Goal: Task Accomplishment & Management: Manage account settings

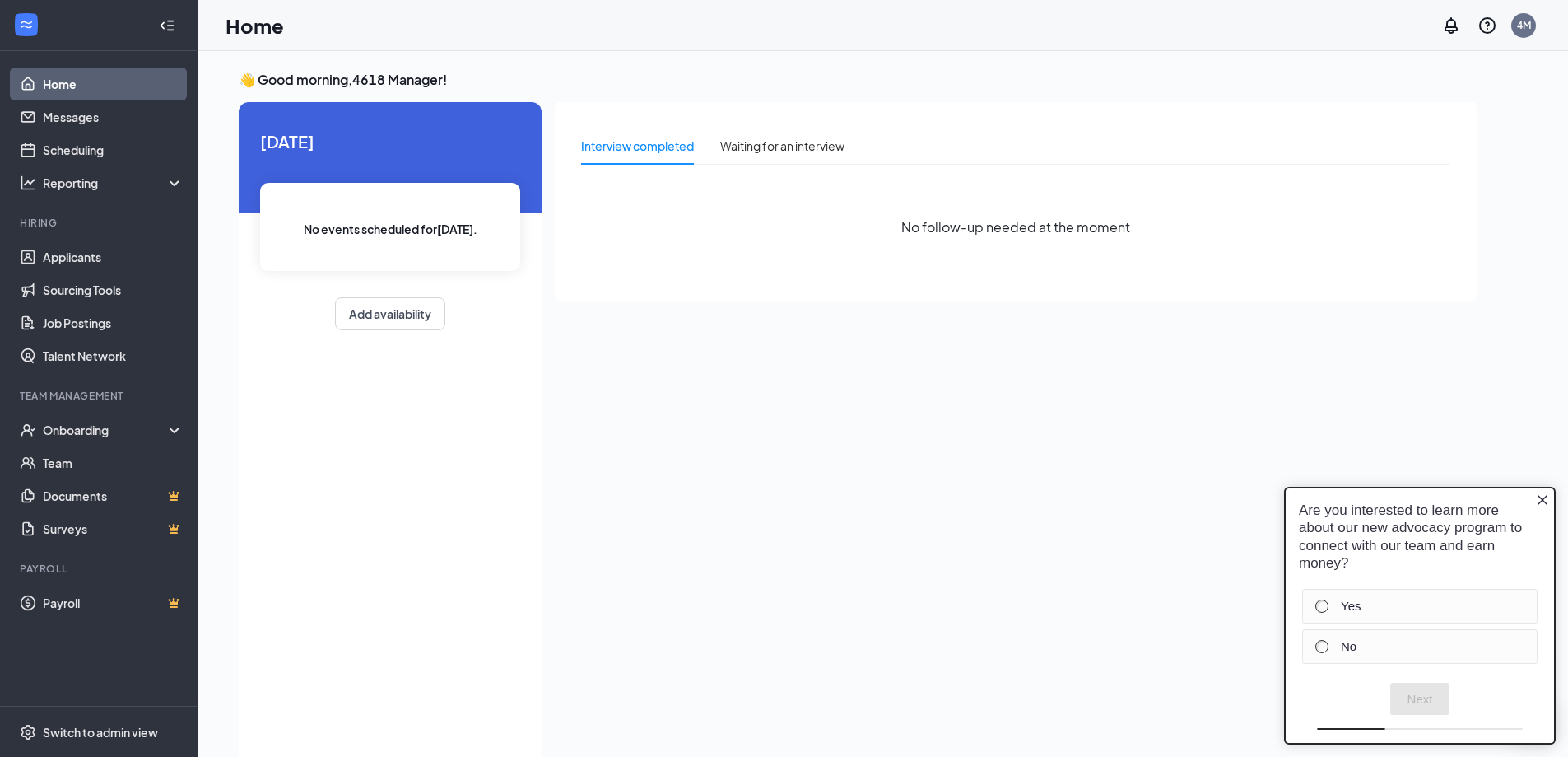
click at [1542, 489] on div "Are you interested to learn more about our new advocacy program to connect with…" at bounding box center [1420, 536] width 269 height 97
click at [1536, 496] on div "Are you interested to learn more about our new advocacy program to connect with…" at bounding box center [1420, 536] width 269 height 97
click at [1543, 498] on icon "Close button" at bounding box center [1543, 499] width 13 height 13
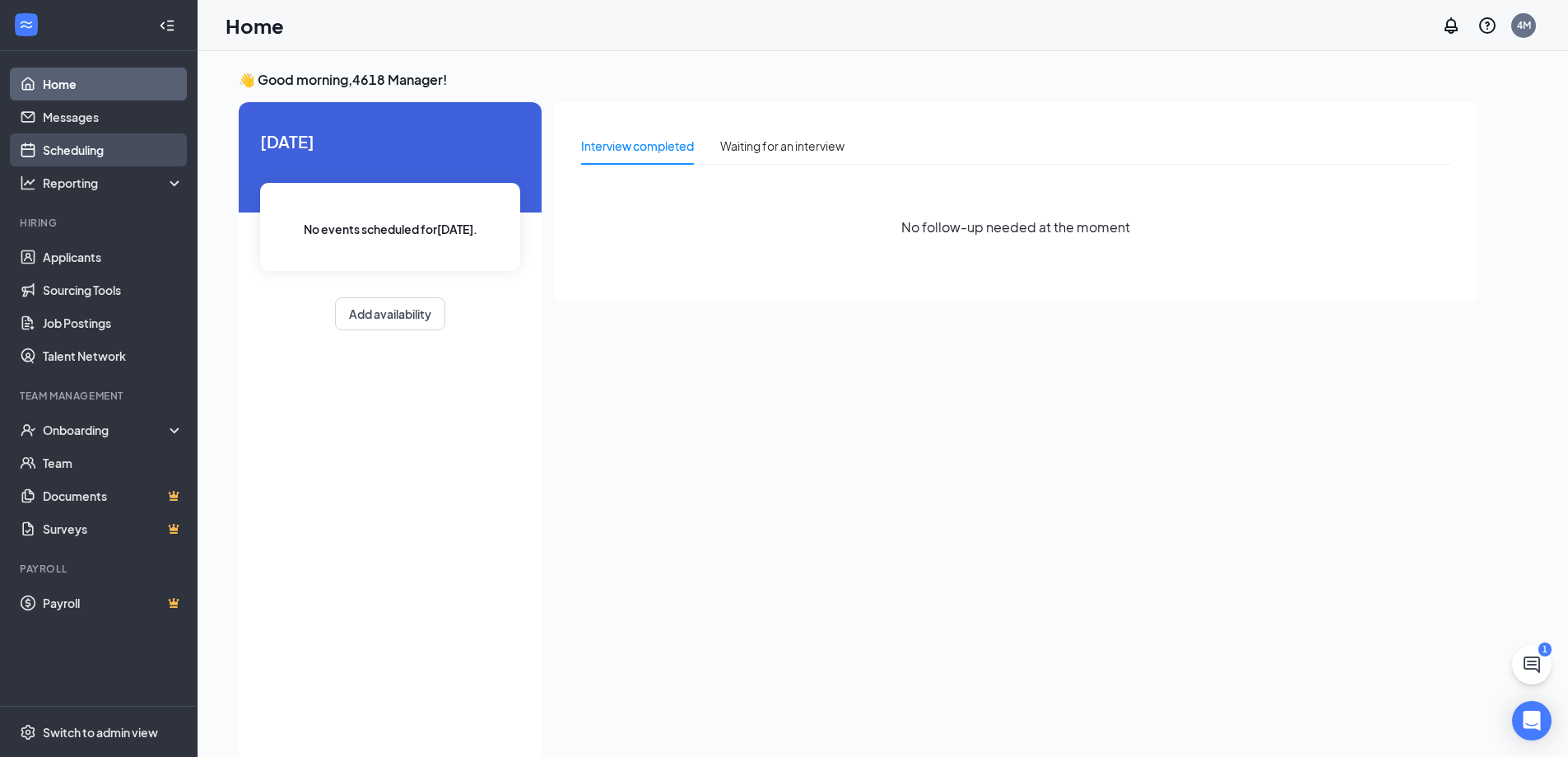
click at [76, 148] on link "Scheduling" at bounding box center [113, 150] width 141 height 33
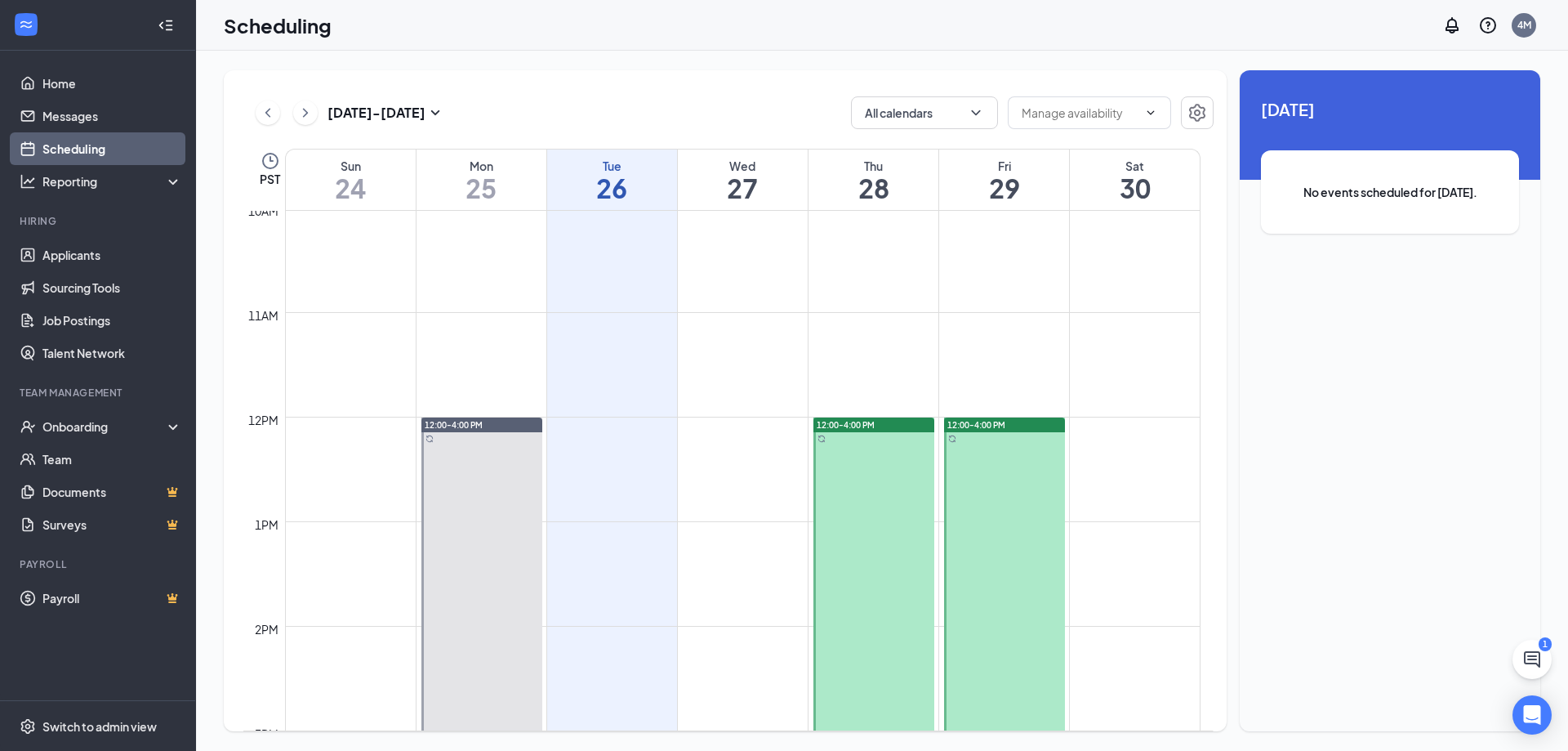
scroll to position [1049, 0]
click at [502, 489] on div at bounding box center [482, 627] width 121 height 417
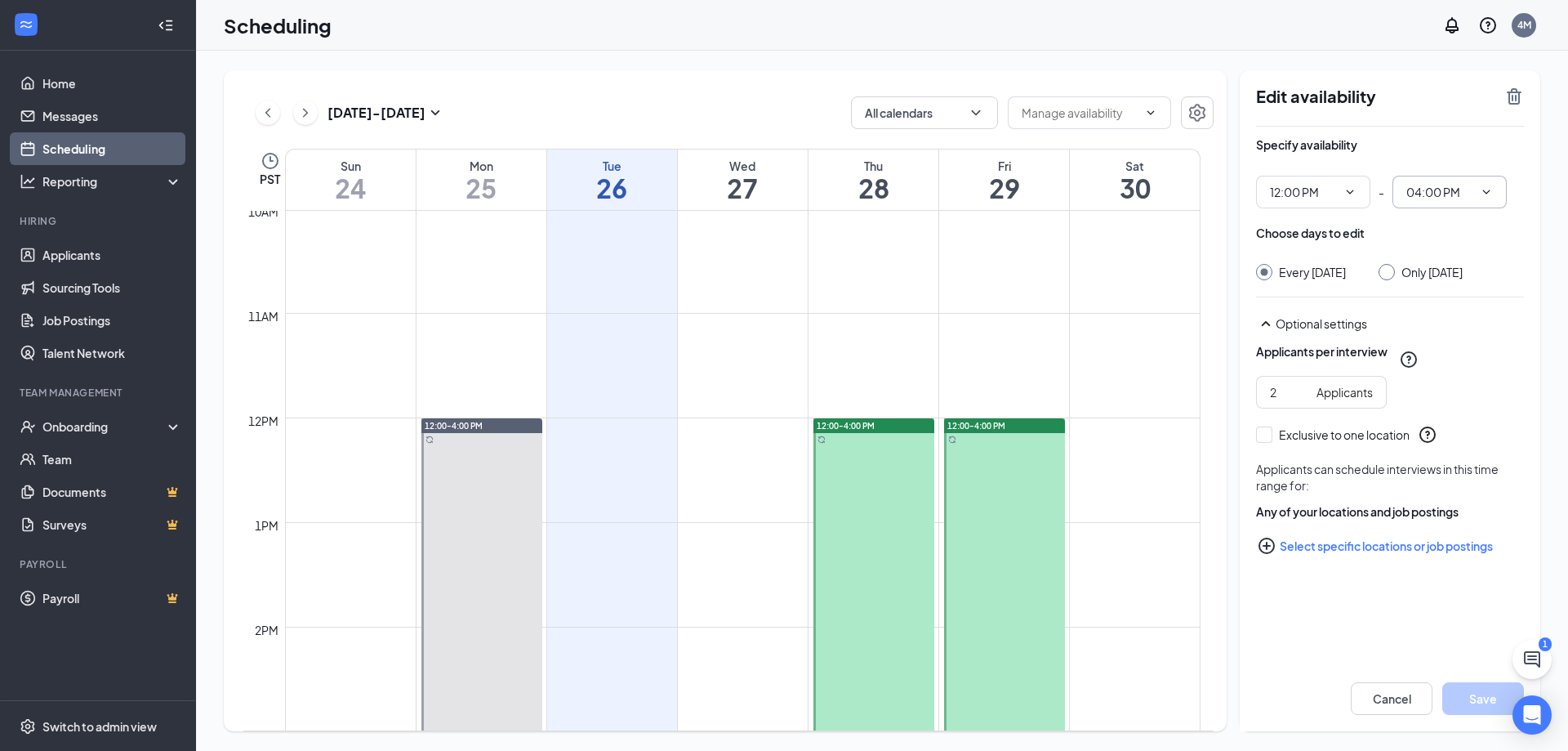
click at [1440, 194] on input "04:00 PM" at bounding box center [1439, 192] width 67 height 18
click at [1520, 219] on div "Specify availability 12:00 PM - 04:00 PM Choose days to edit Every [DATE] Only …" at bounding box center [1390, 377] width 268 height 501
click at [1495, 193] on span "04:00 PM" at bounding box center [1450, 192] width 114 height 33
click at [1440, 316] on div "02:30 PM" at bounding box center [1429, 317] width 48 height 18
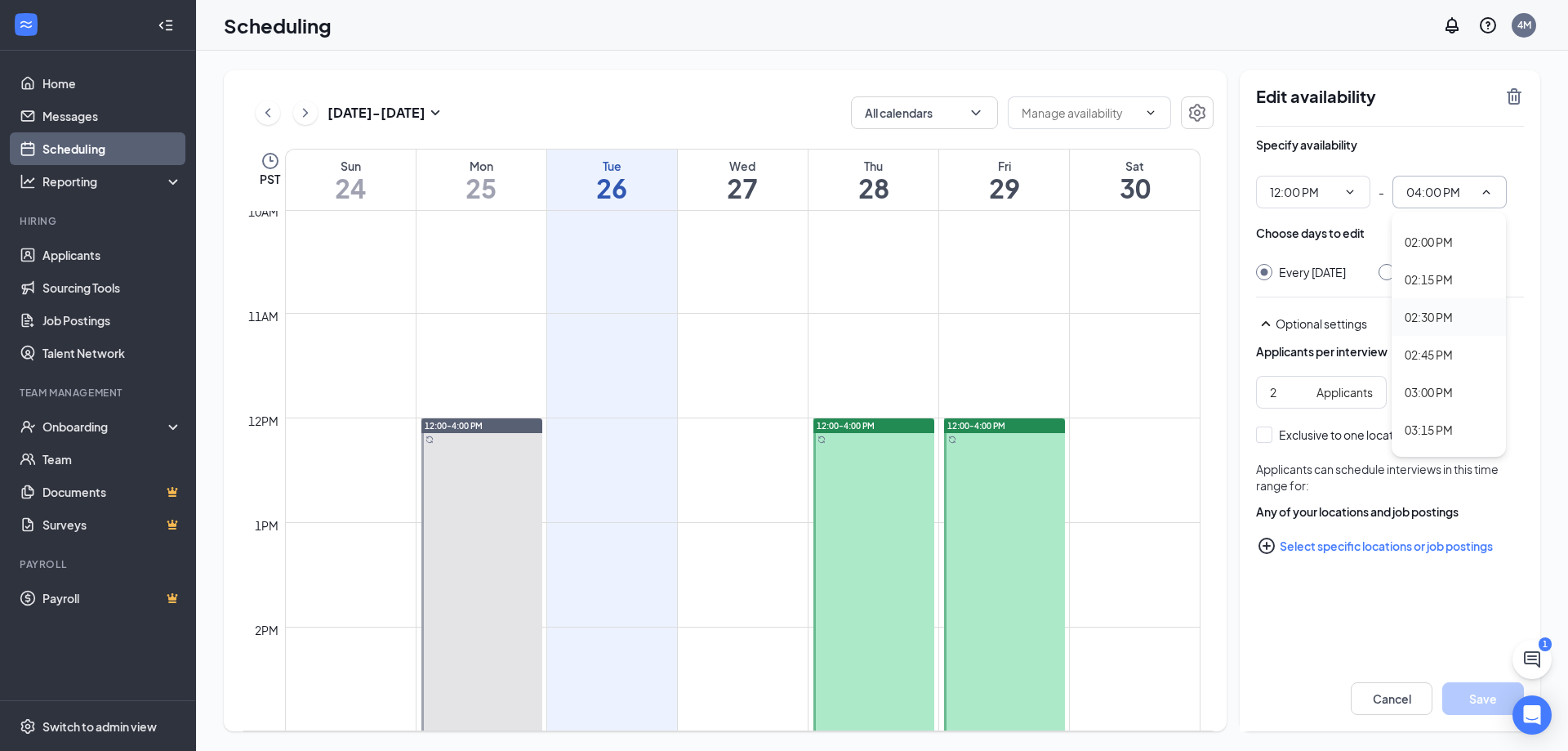
type input "02:30 PM"
click at [1462, 145] on div "Specify availability" at bounding box center [1390, 153] width 268 height 33
click at [1467, 699] on button "Save" at bounding box center [1483, 699] width 81 height 33
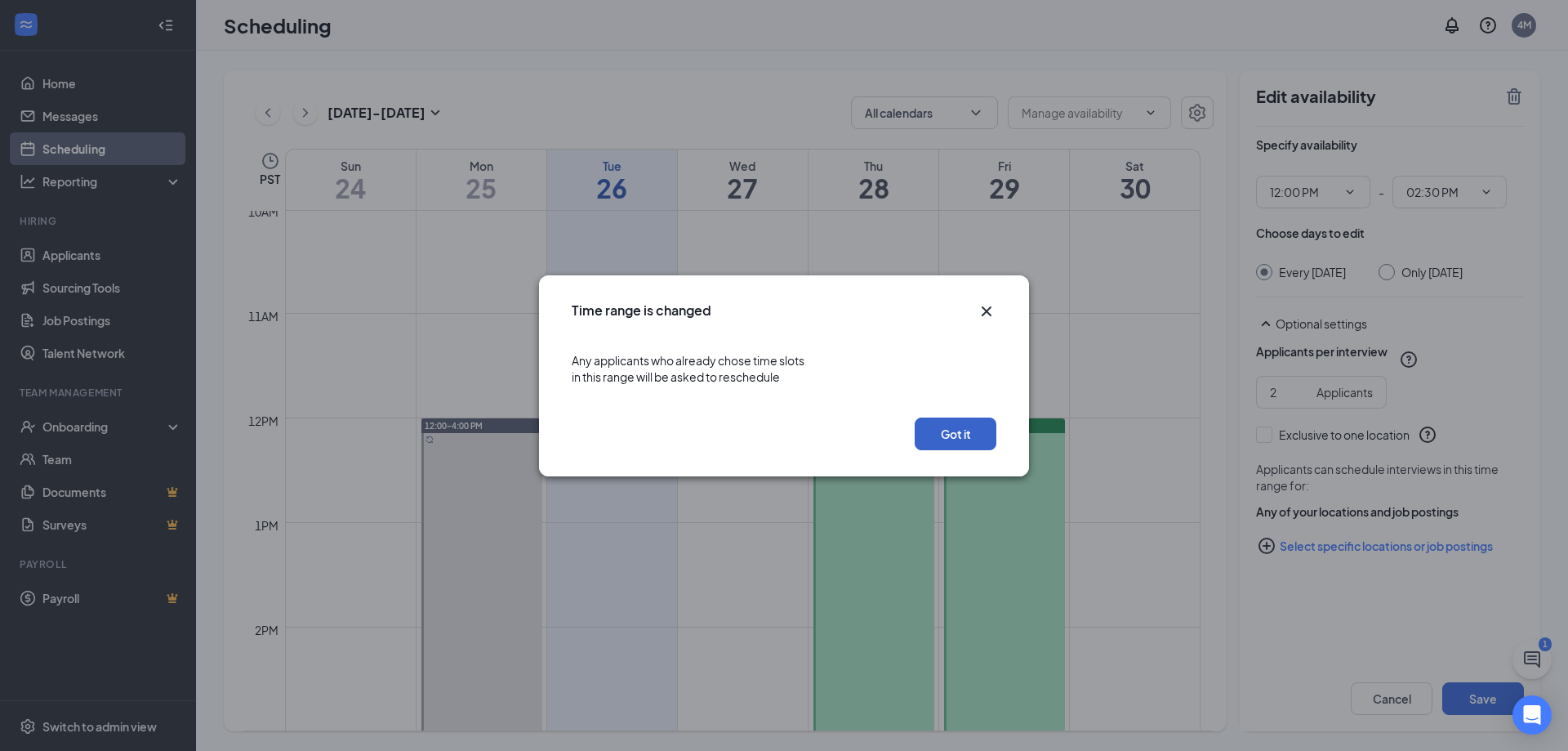
click at [948, 445] on button "Got it" at bounding box center [955, 434] width 81 height 33
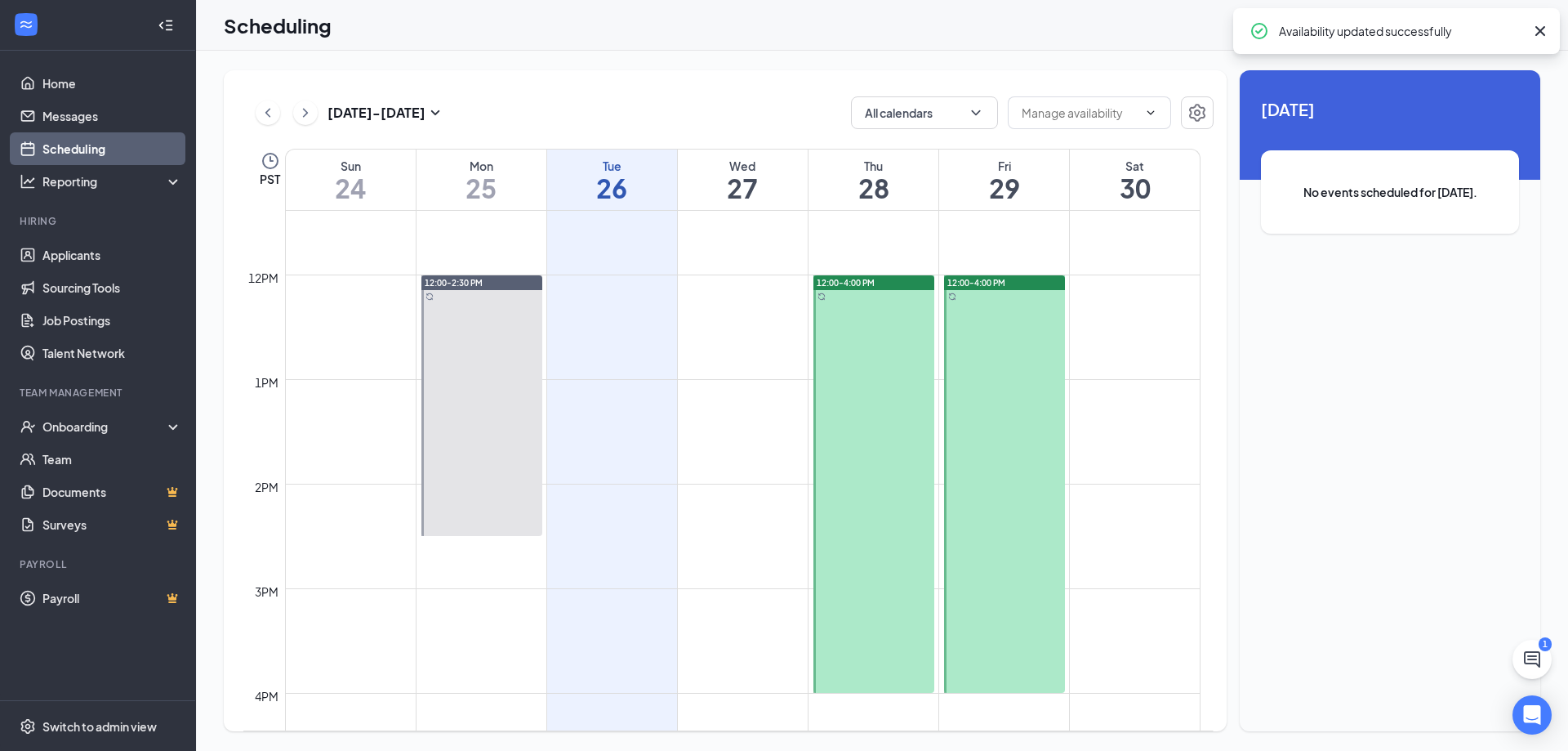
scroll to position [1212, 0]
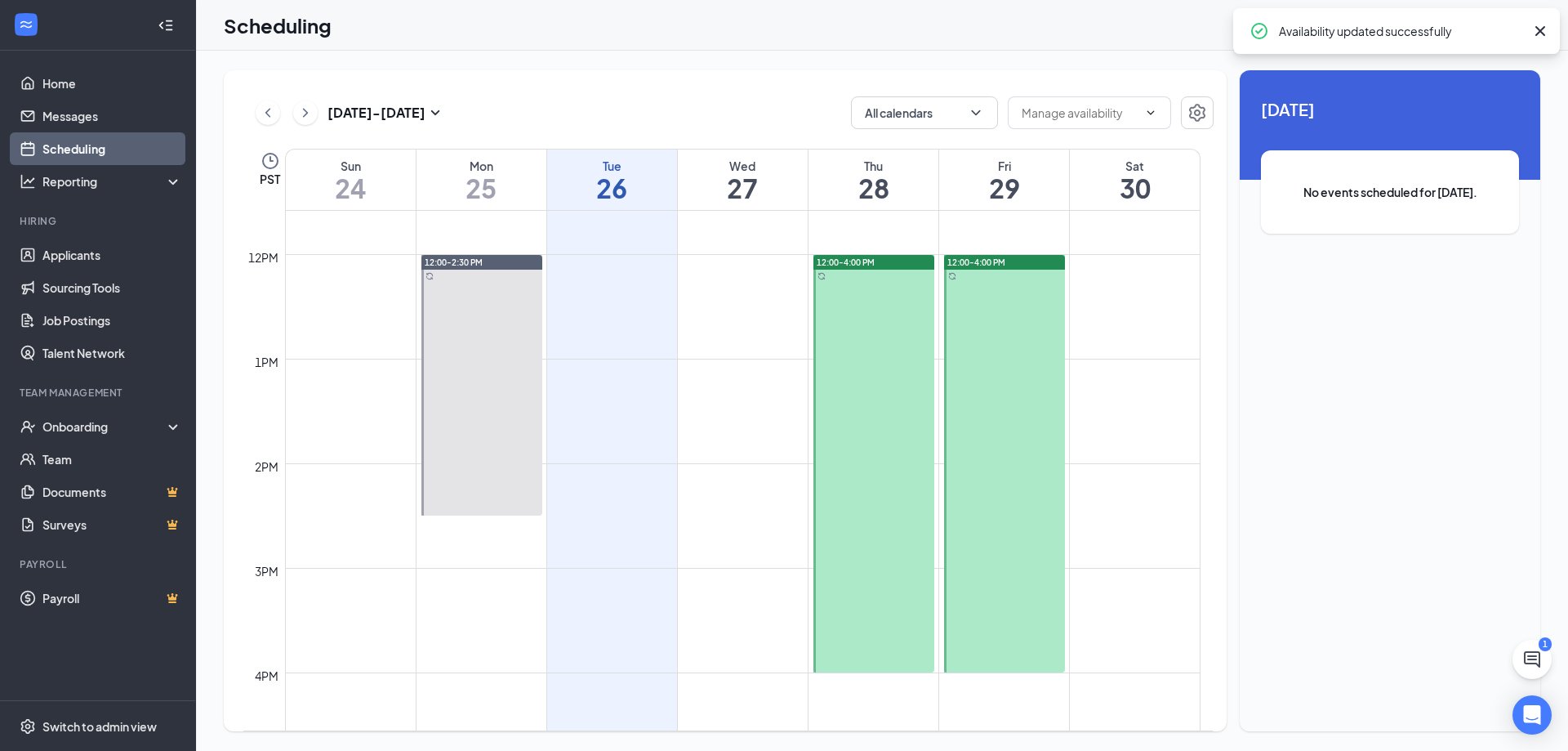
click at [880, 473] on div at bounding box center [874, 464] width 121 height 417
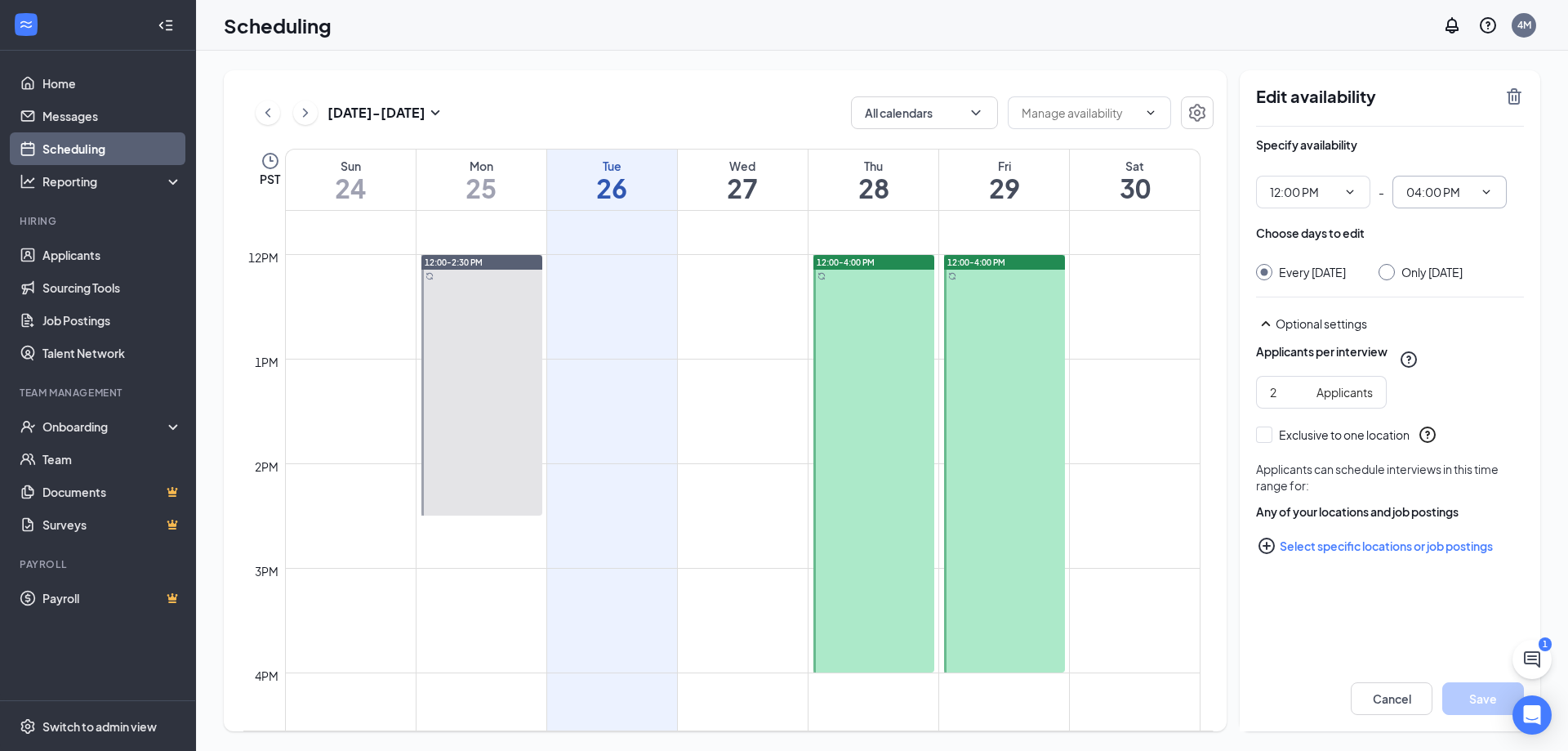
click at [1491, 194] on icon "ChevronDown" at bounding box center [1486, 191] width 13 height 13
click at [1442, 319] on div "03:00 PM" at bounding box center [1429, 323] width 48 height 18
type input "03:00 PM"
click at [1483, 699] on button "Save" at bounding box center [1483, 699] width 81 height 33
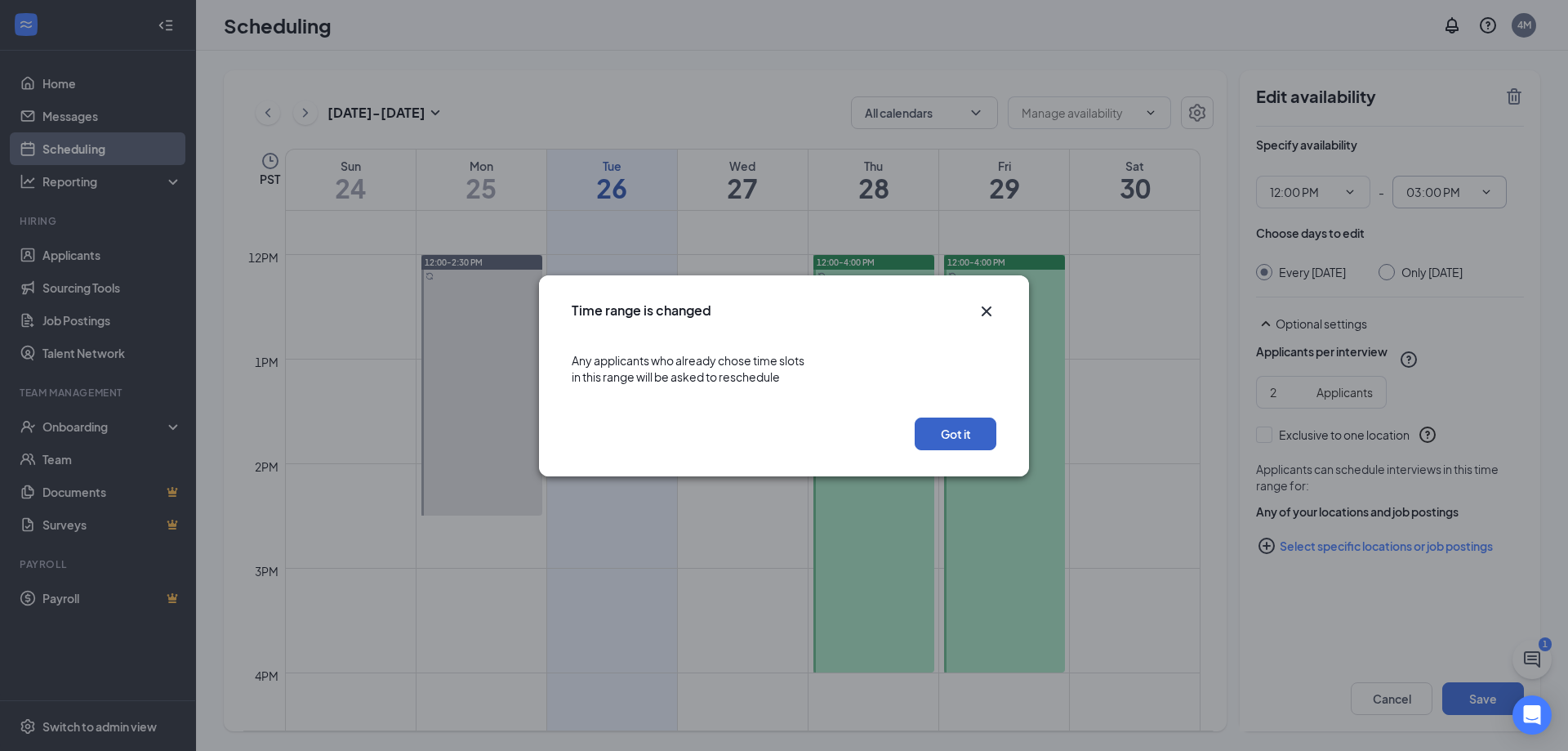
click at [955, 440] on button "Got it" at bounding box center [955, 434] width 81 height 33
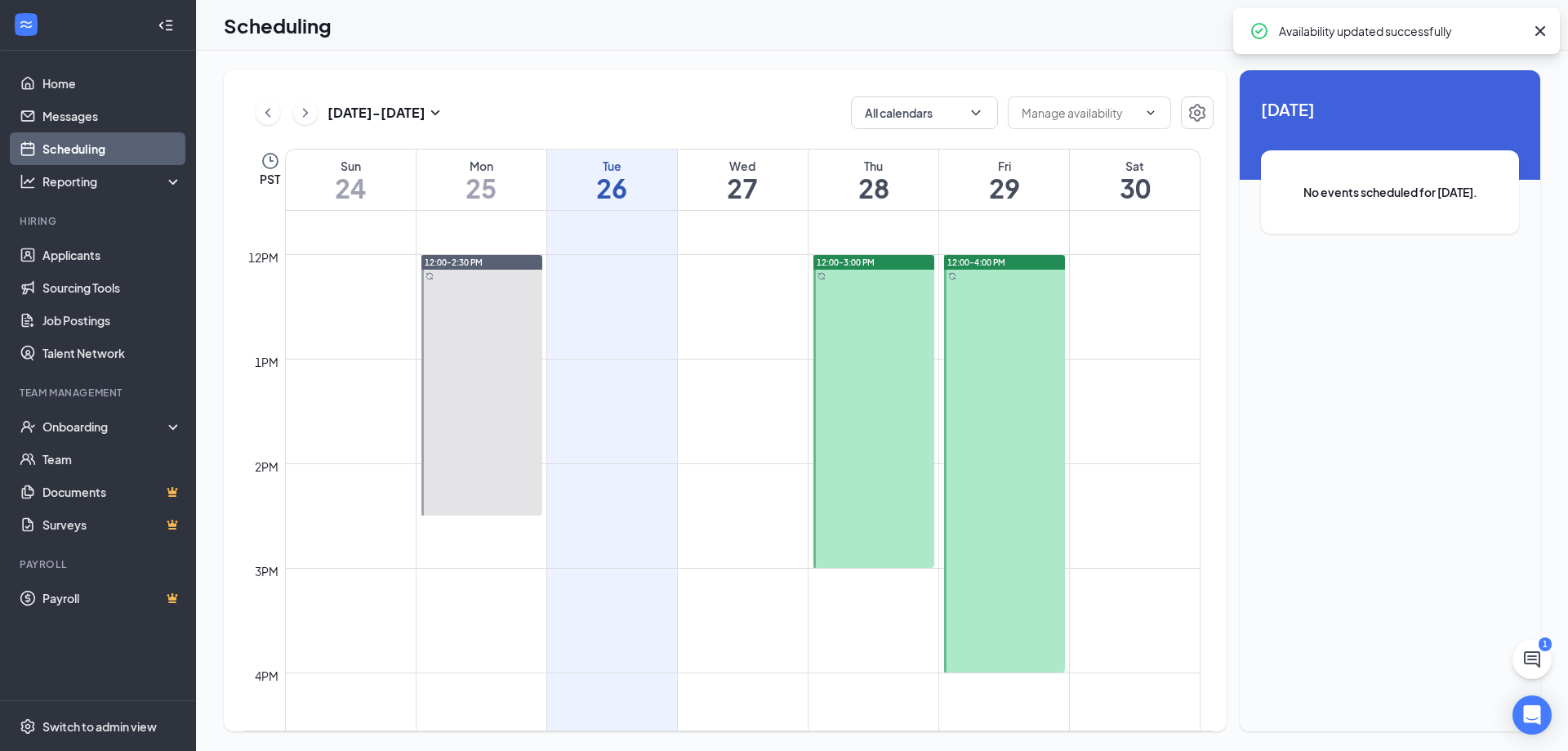
click at [1000, 365] on div at bounding box center [1005, 464] width 121 height 417
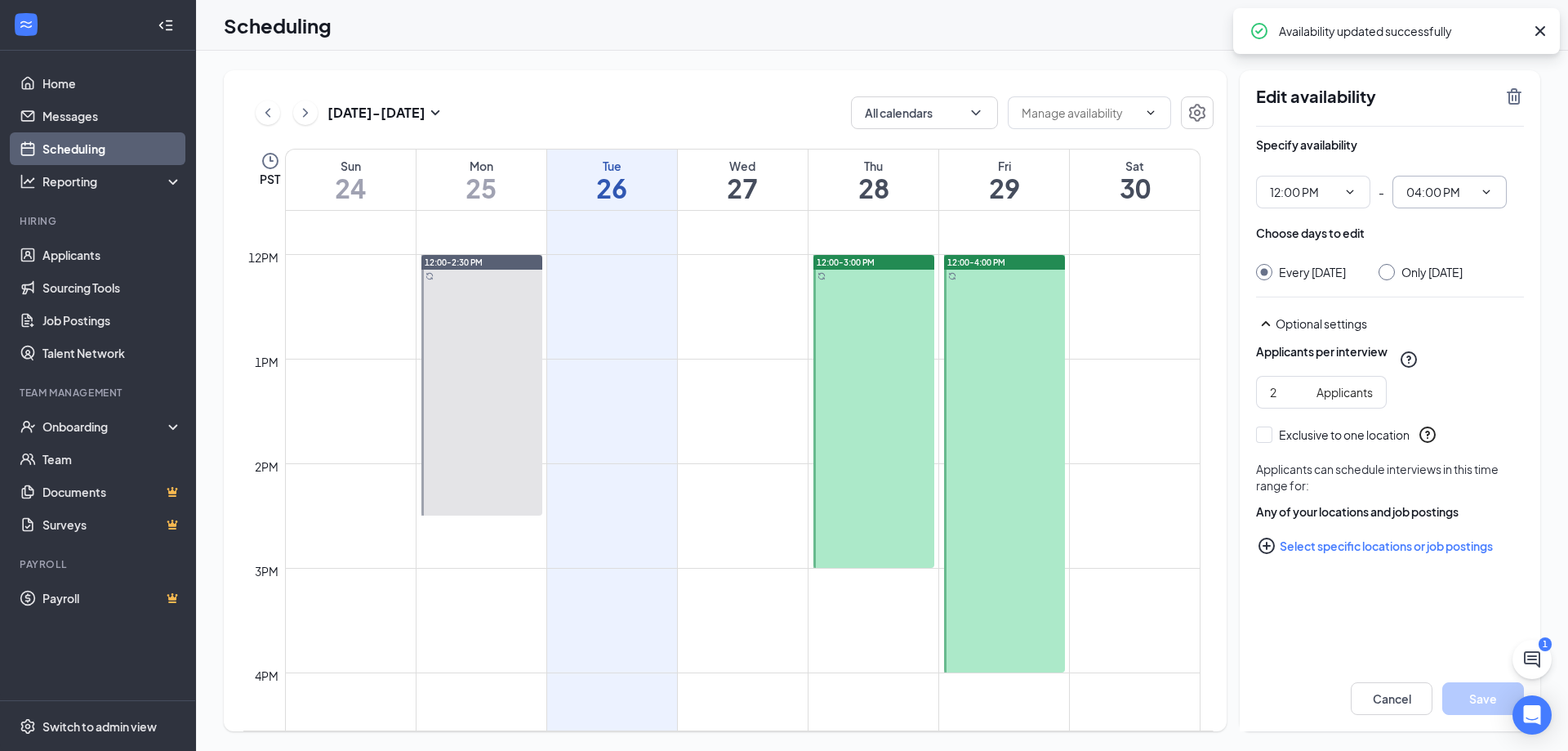
click at [1434, 194] on input "04:00 PM" at bounding box center [1439, 192] width 67 height 18
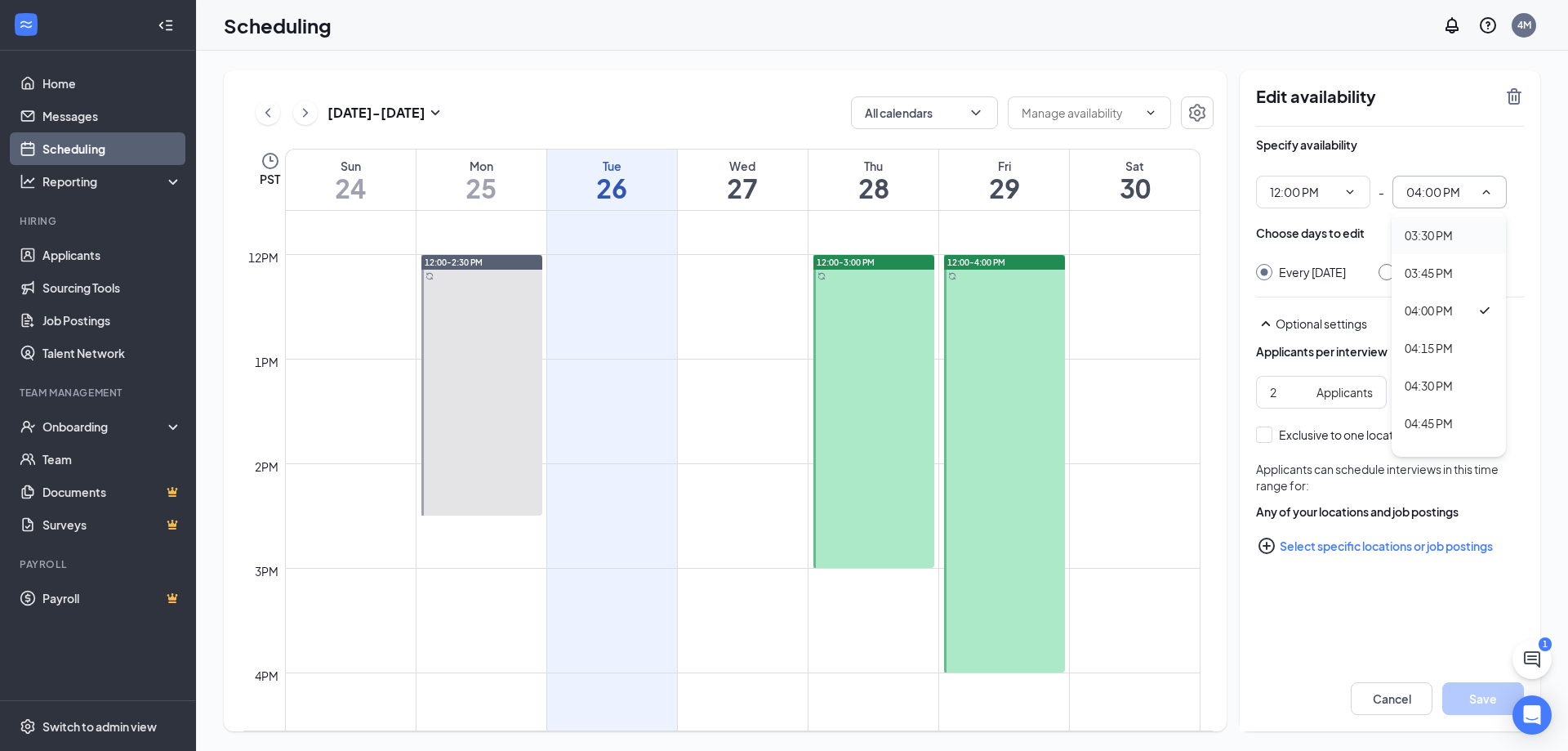
scroll to position [2206, 0]
click at [1431, 241] on div "03:00 PM" at bounding box center [1429, 242] width 48 height 18
type input "03:00 PM"
click at [1466, 699] on button "Save" at bounding box center [1483, 699] width 81 height 33
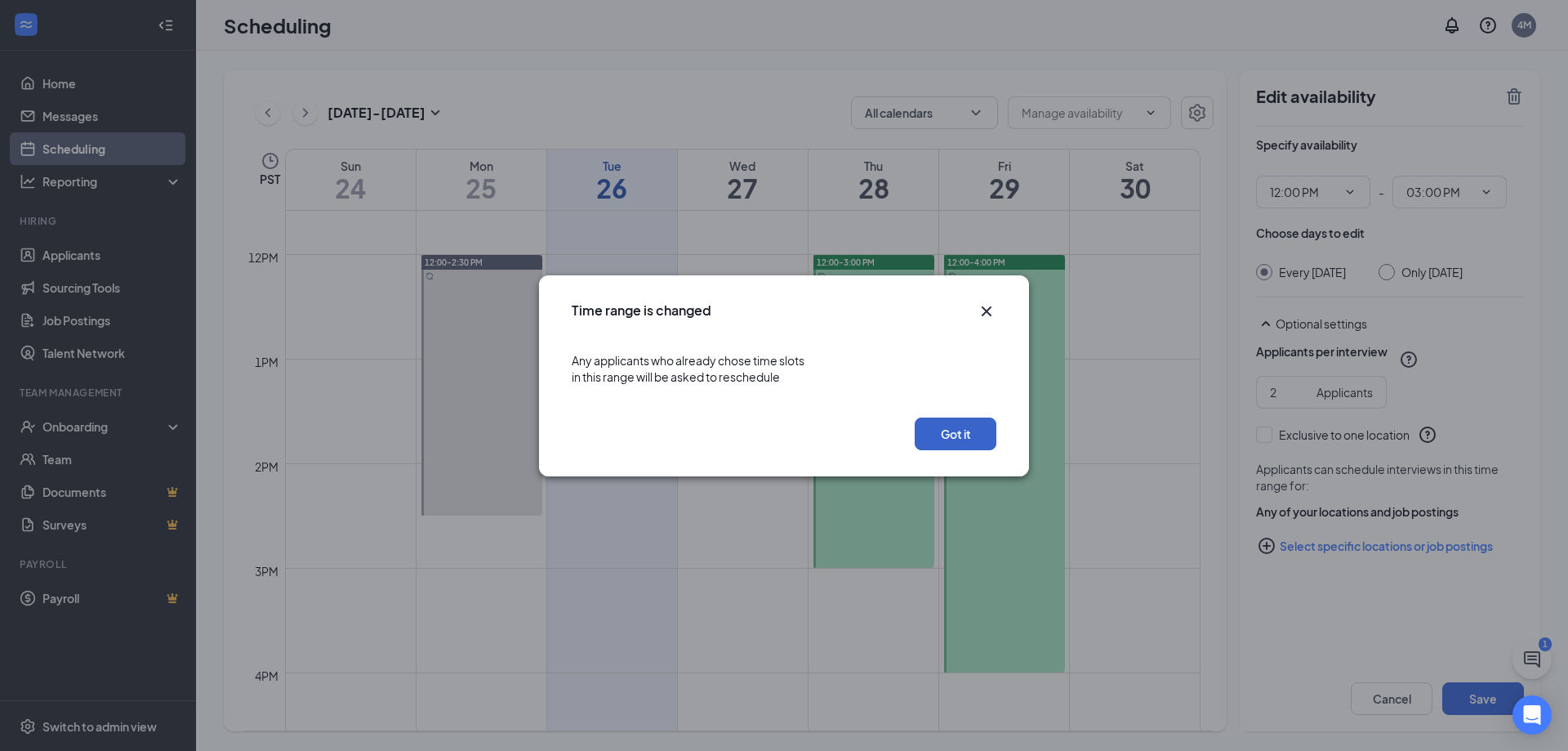
click at [930, 427] on button "Got it" at bounding box center [955, 434] width 81 height 33
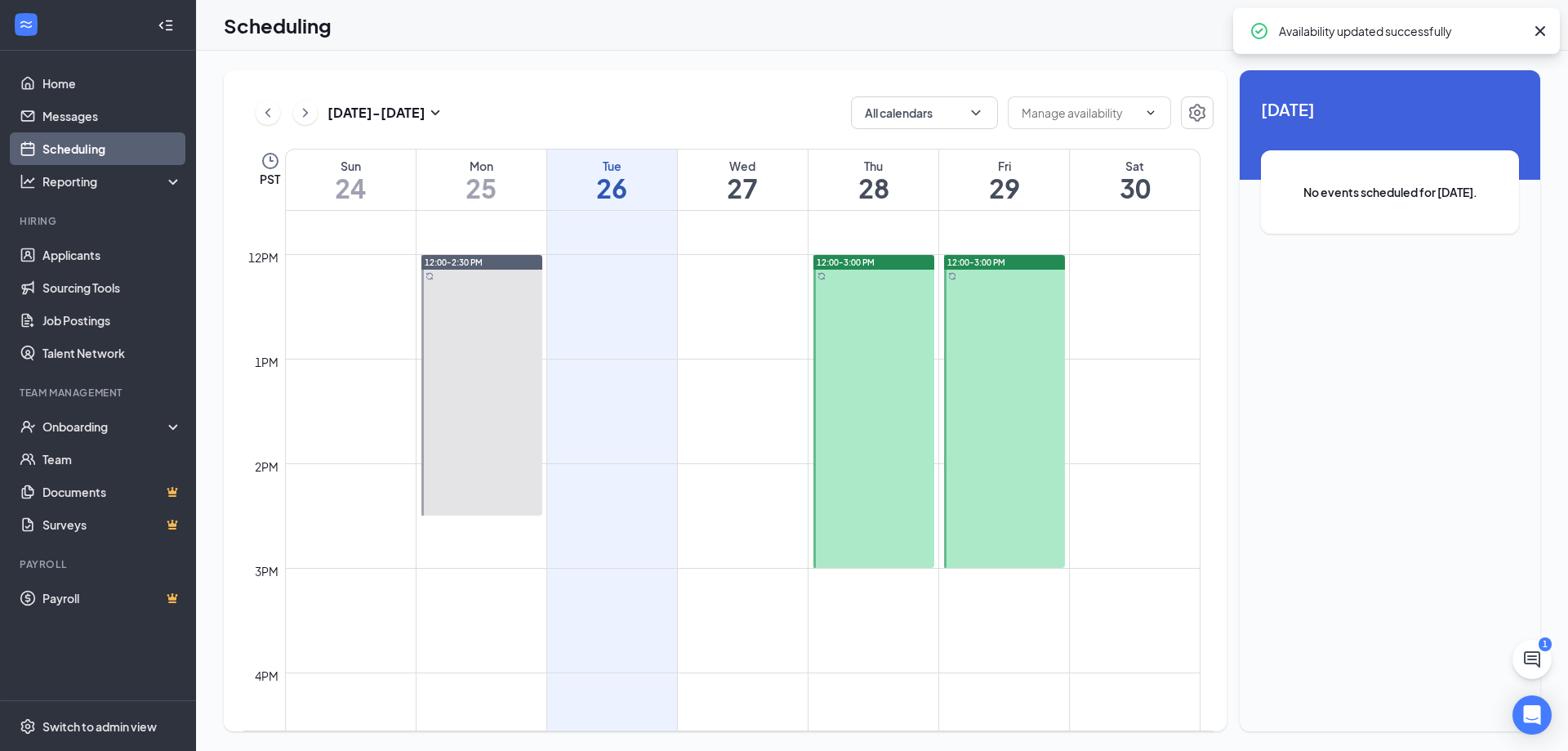
click at [501, 307] on div at bounding box center [482, 385] width 121 height 261
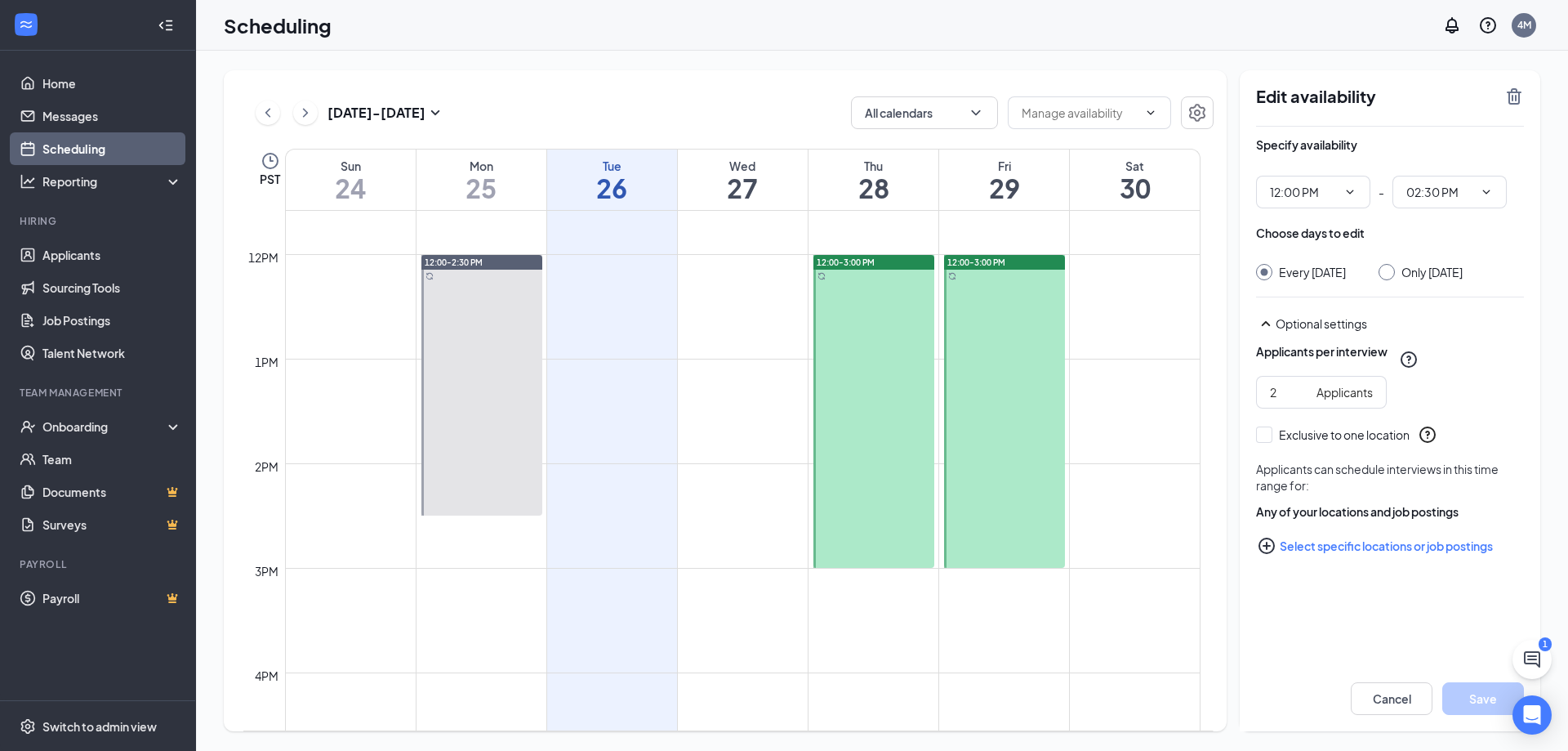
click at [954, 333] on div at bounding box center [1005, 411] width 121 height 313
click at [85, 323] on link "Job Postings" at bounding box center [112, 320] width 140 height 33
type input "12:00 PM"
type input "02:30 PM"
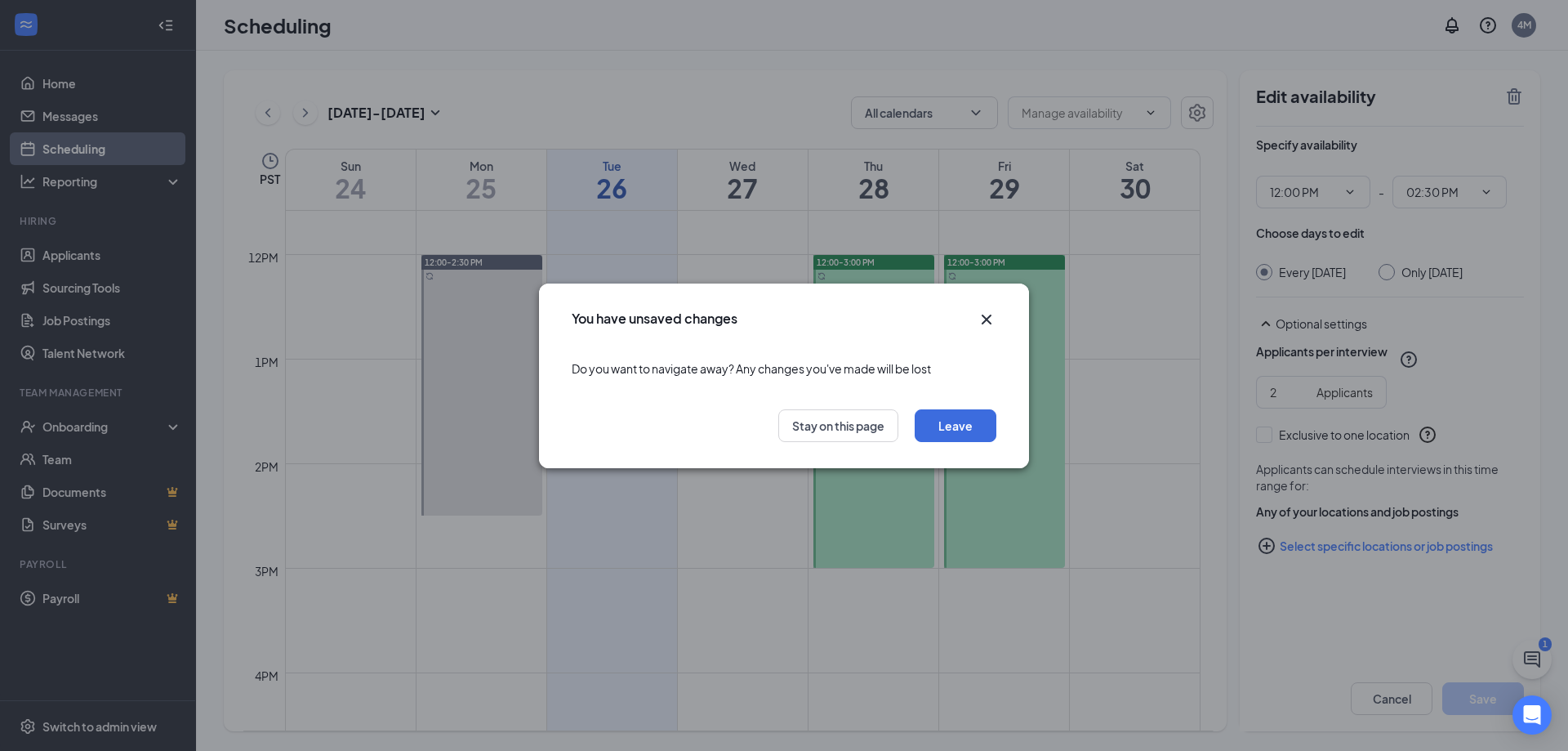
click at [991, 325] on icon "Cross" at bounding box center [986, 319] width 19 height 19
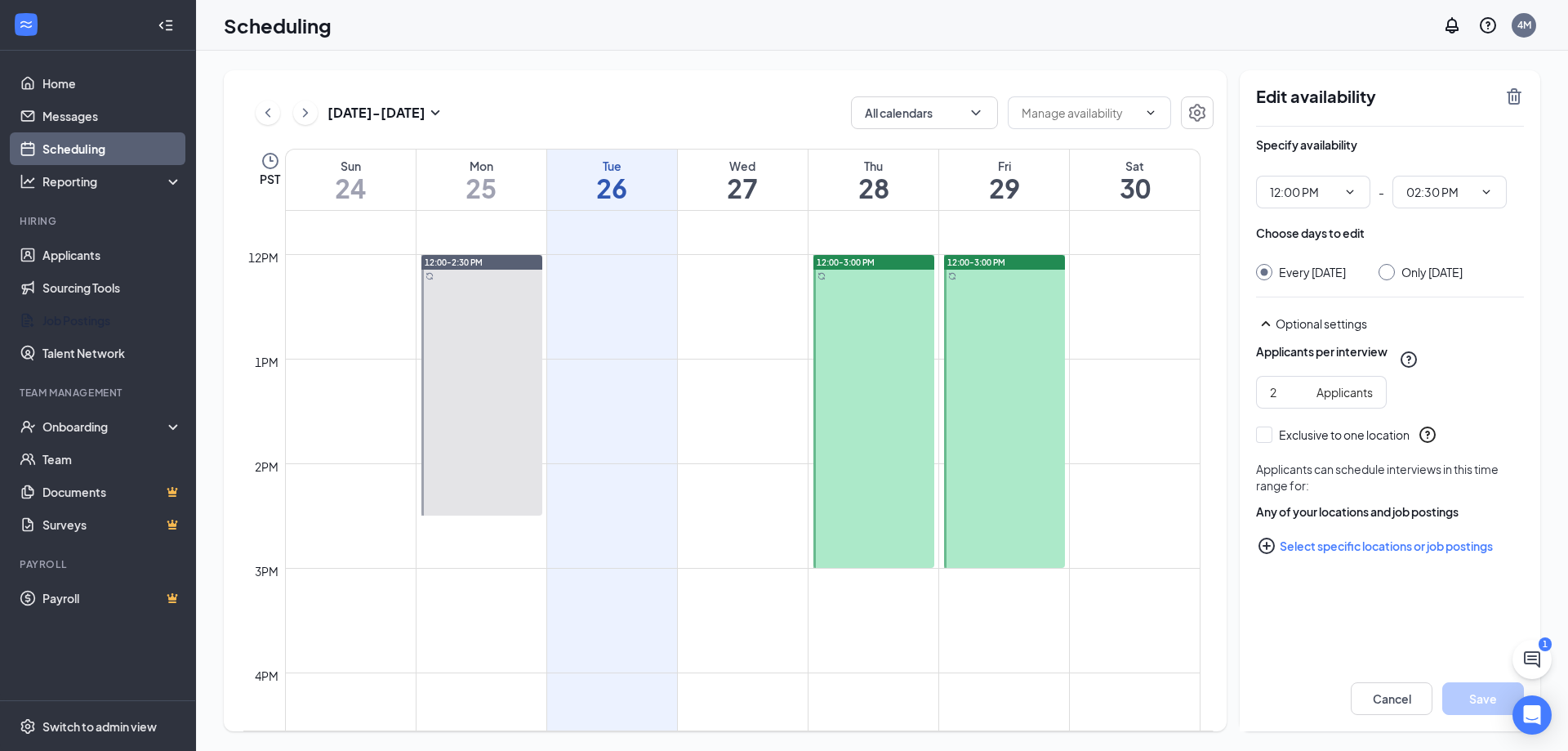
click at [917, 371] on div at bounding box center [874, 411] width 121 height 313
click at [995, 367] on div at bounding box center [1005, 411] width 121 height 313
click at [859, 438] on div at bounding box center [874, 411] width 121 height 313
click at [1022, 423] on div at bounding box center [1005, 411] width 121 height 313
click at [499, 409] on div at bounding box center [482, 385] width 121 height 261
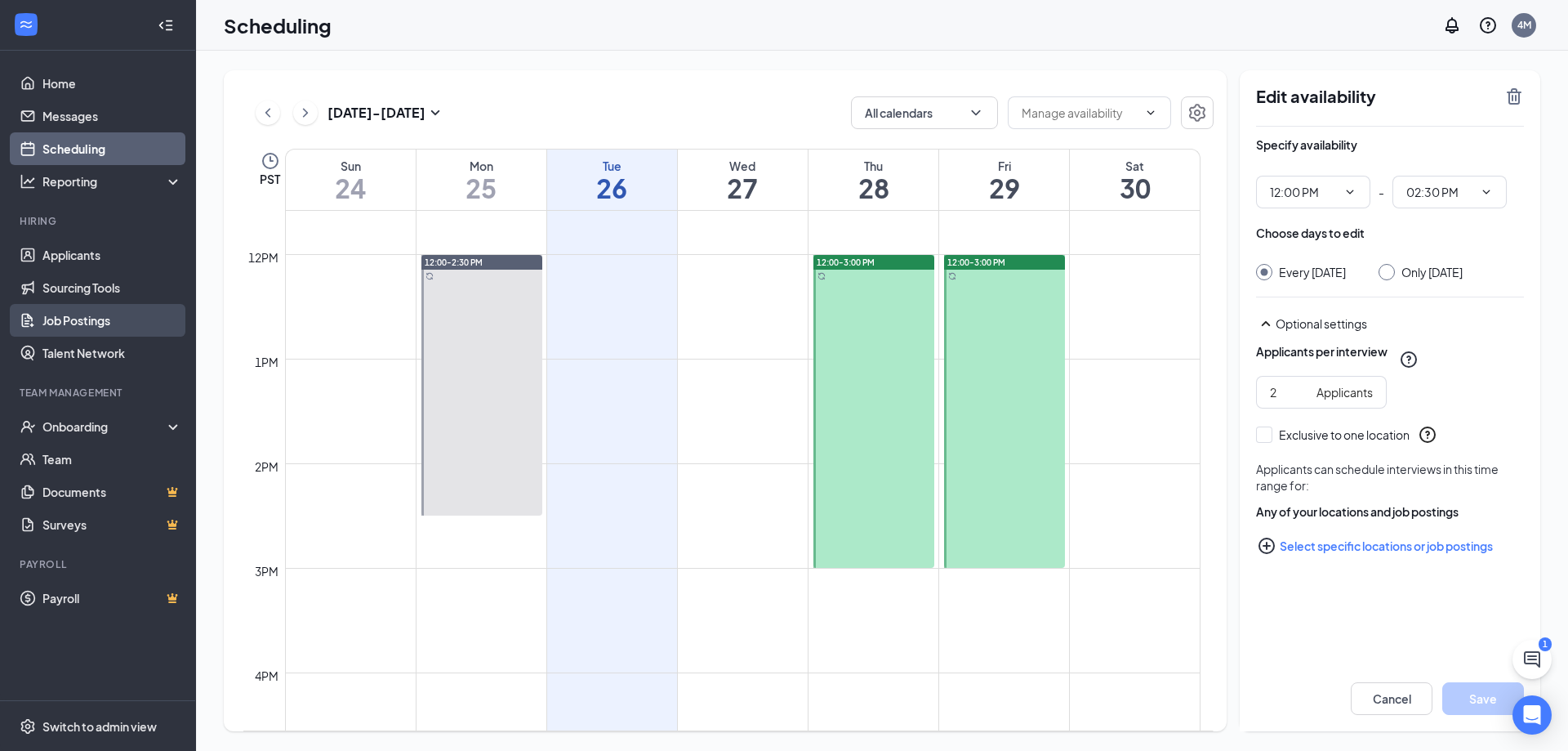
click at [80, 317] on link "Job Postings" at bounding box center [112, 320] width 140 height 33
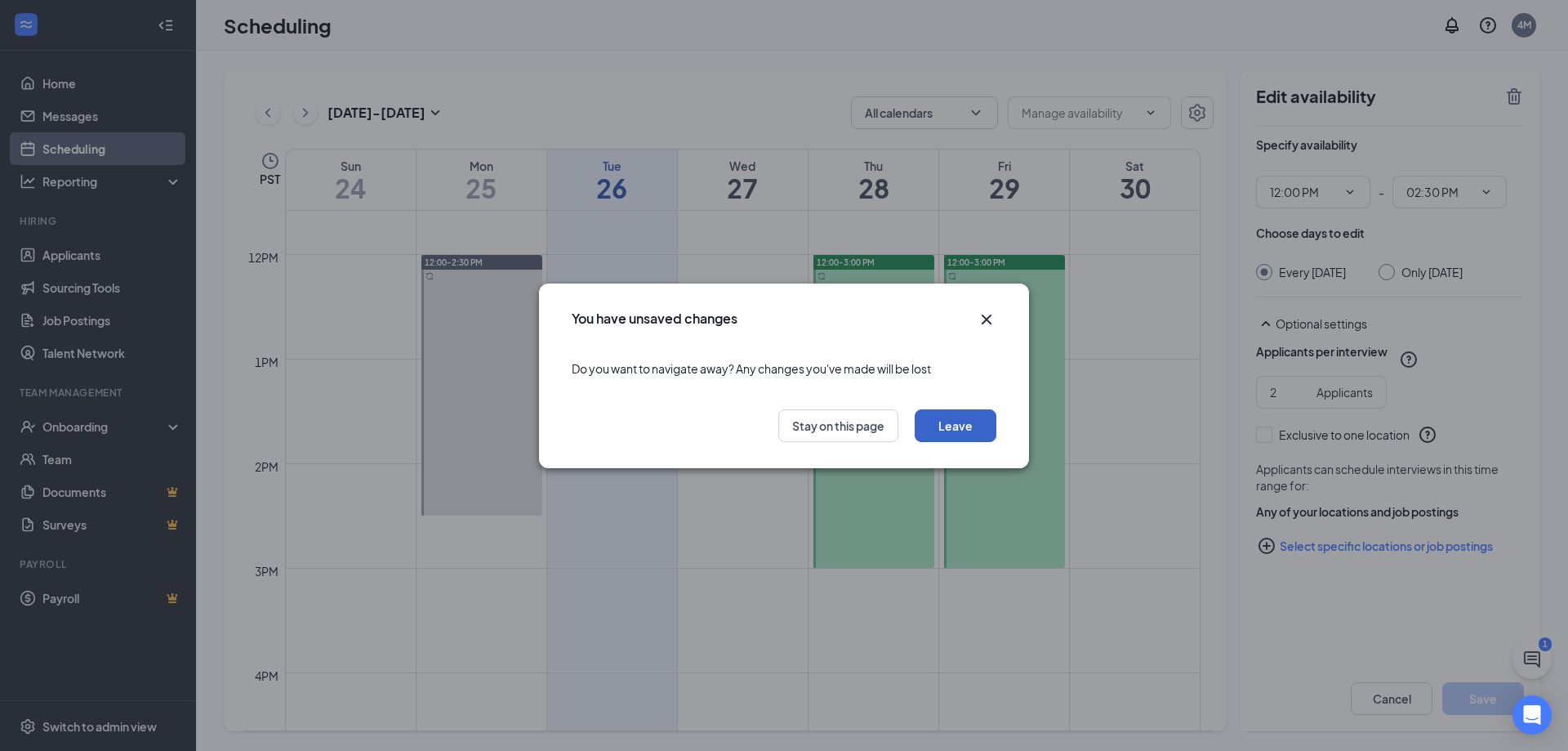
click at [948, 423] on button "Leave" at bounding box center [955, 426] width 81 height 33
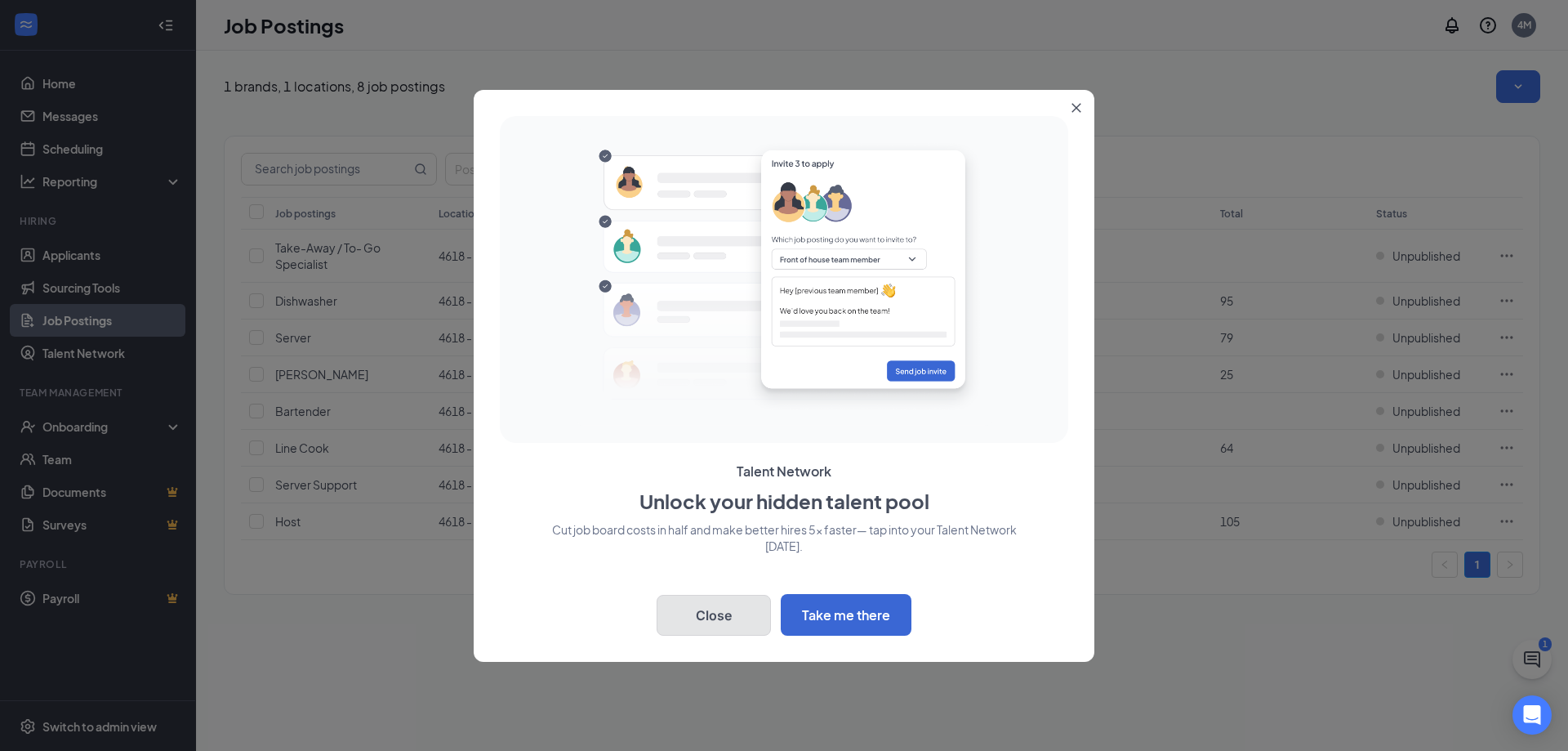
click at [731, 605] on button "Close" at bounding box center [714, 615] width 114 height 41
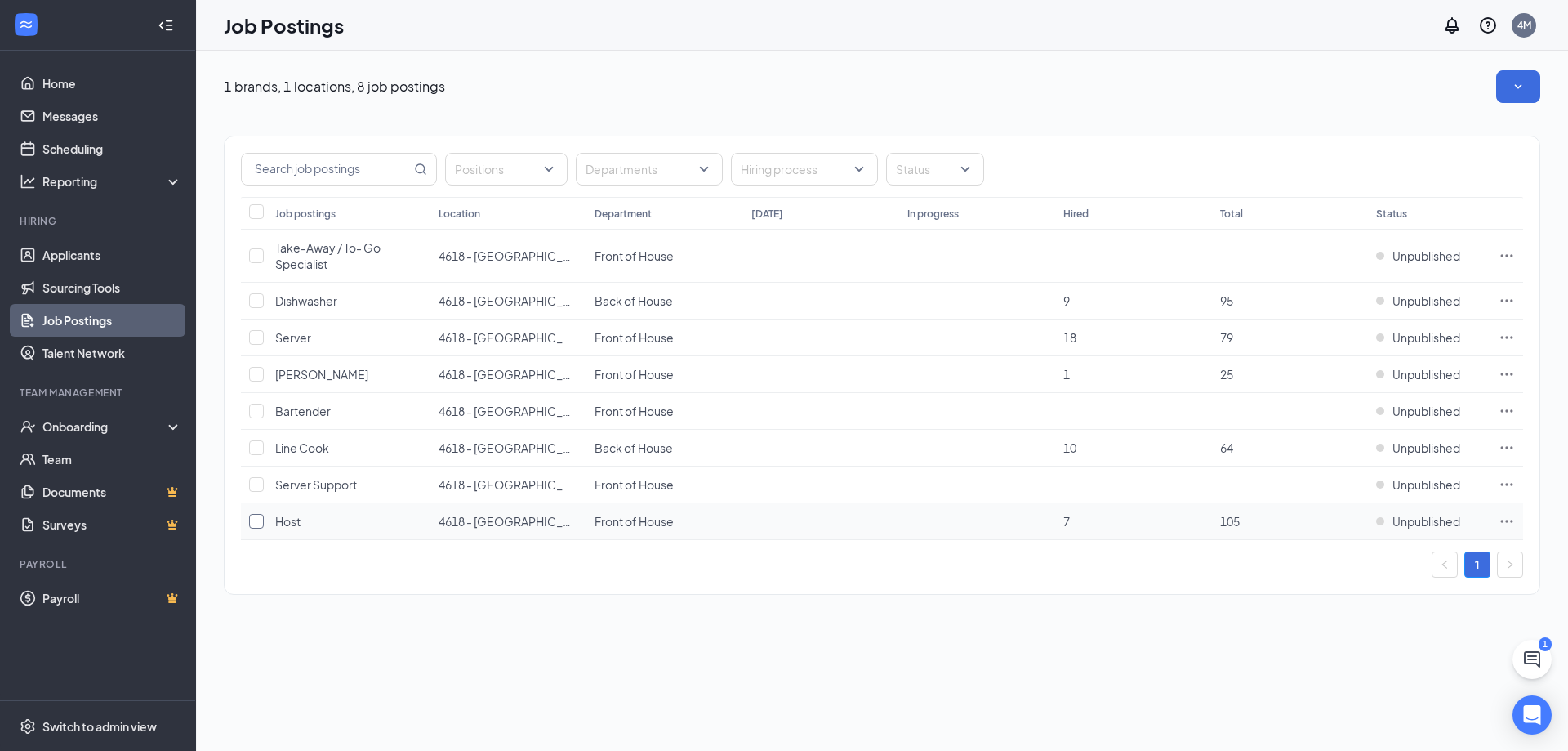
click at [257, 520] on input "checkbox" at bounding box center [256, 521] width 15 height 15
checkbox input "true"
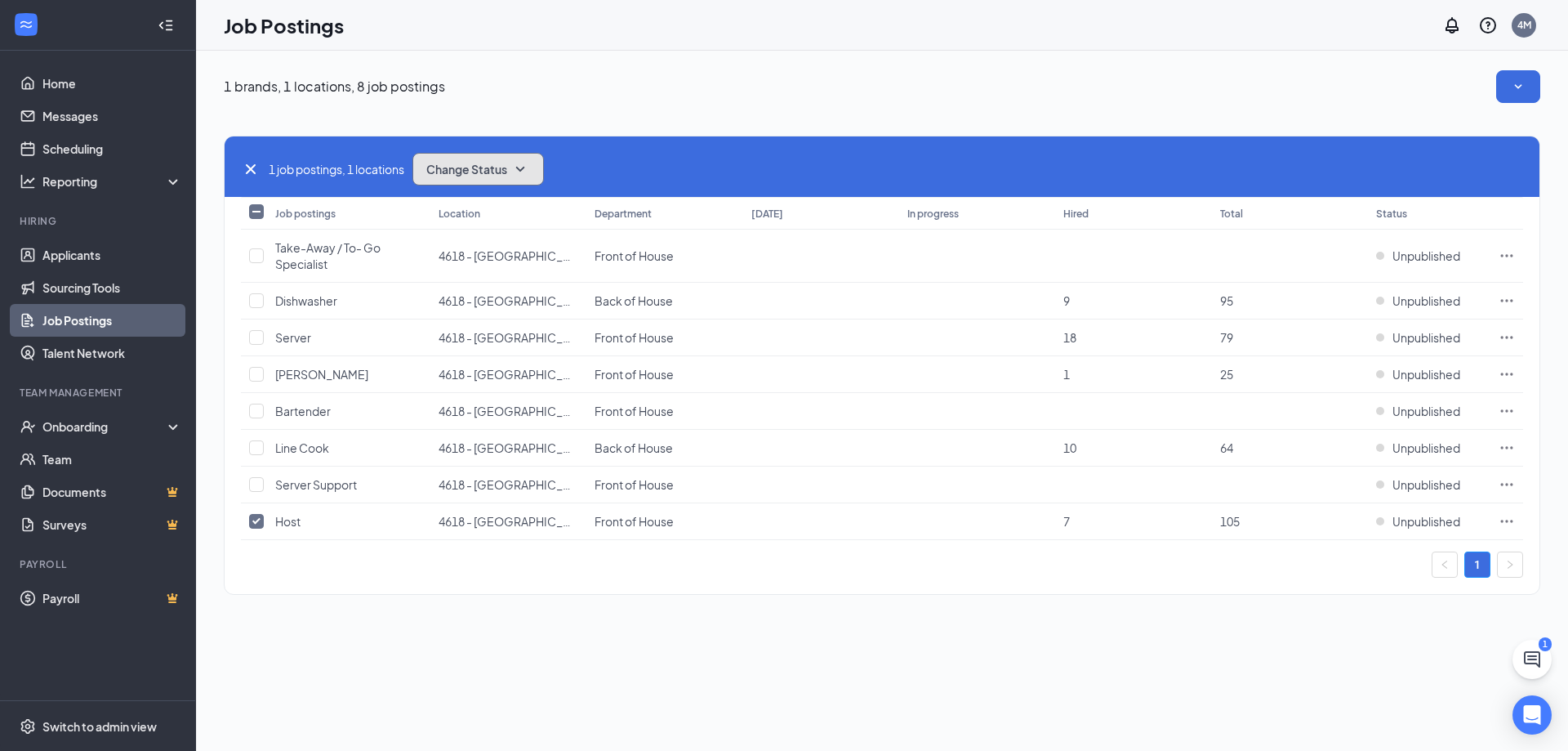
click at [517, 163] on icon "SmallChevronDown" at bounding box center [520, 169] width 19 height 19
click at [470, 212] on div "Publish" at bounding box center [515, 212] width 196 height 36
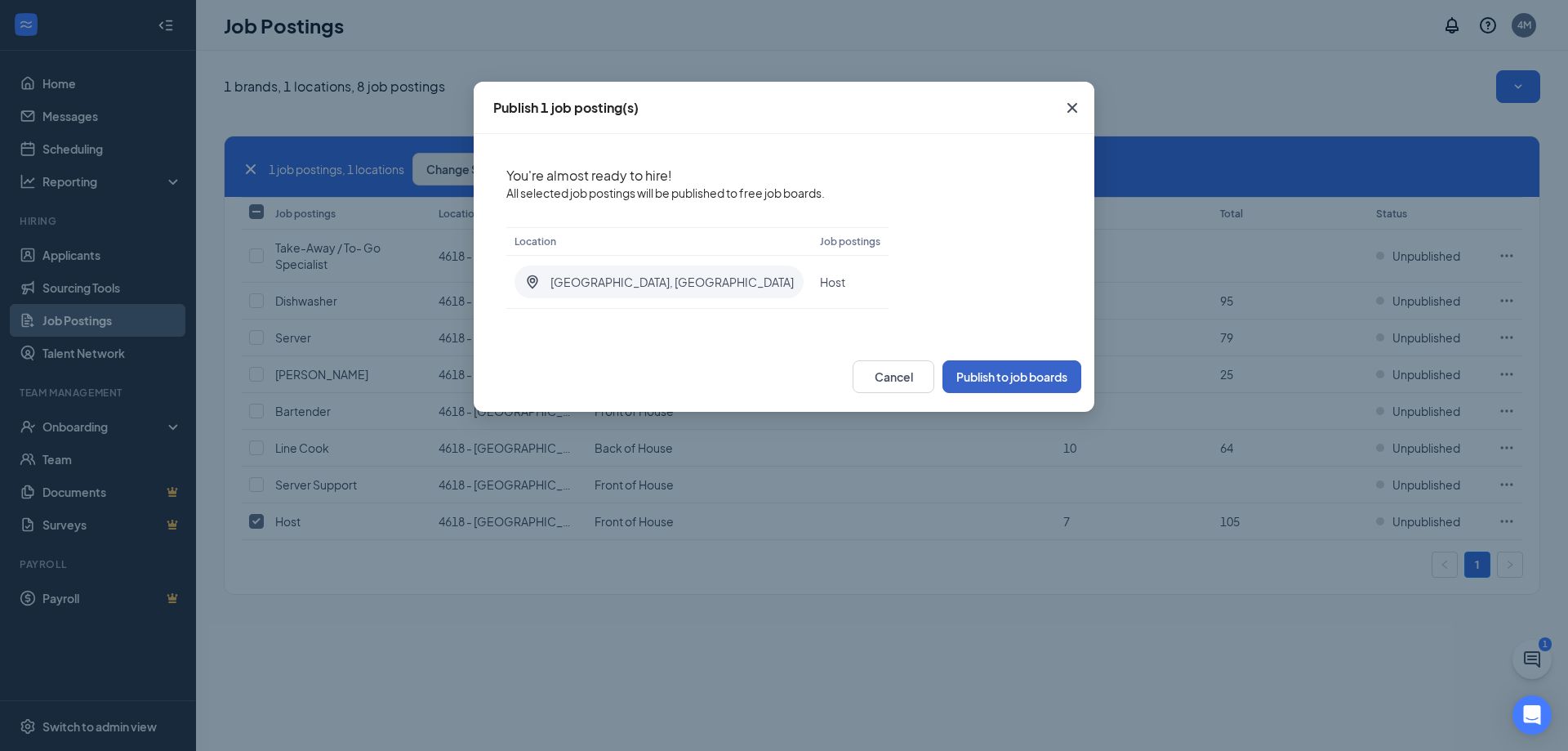
click at [995, 380] on button "Publish to job boards" at bounding box center [1011, 376] width 139 height 33
